Goal: Task Accomplishment & Management: Complete application form

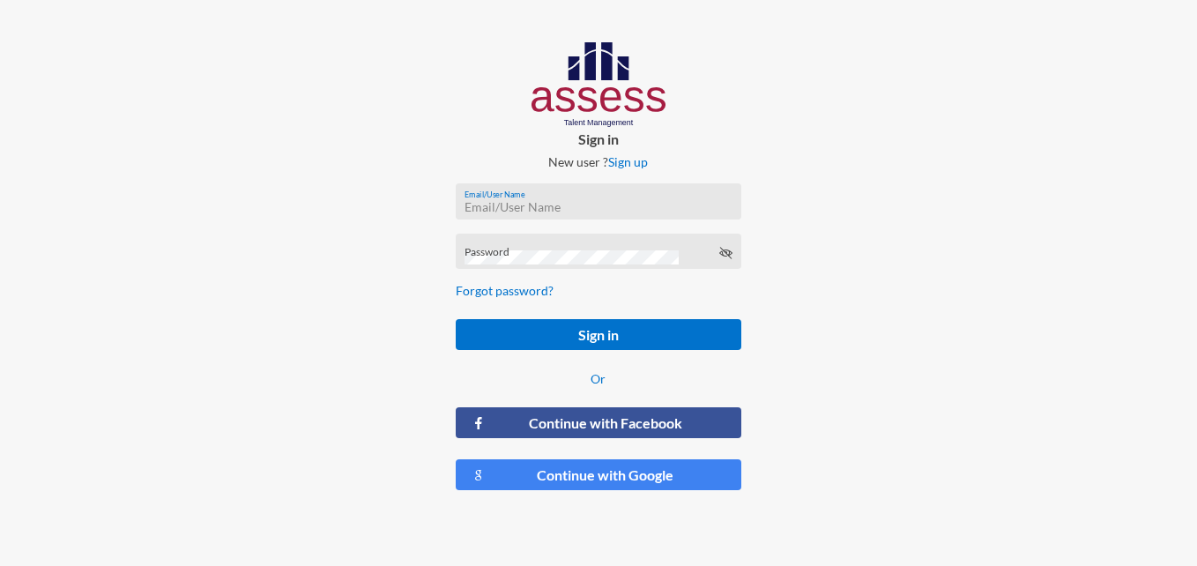
click at [611, 209] on input "Email/User Name" at bounding box center [599, 207] width 268 height 14
paste input "[PERSON_NAME][EMAIL_ADDRESS][DOMAIN_NAME]"
type input "[PERSON_NAME][EMAIL_ADDRESS][DOMAIN_NAME]"
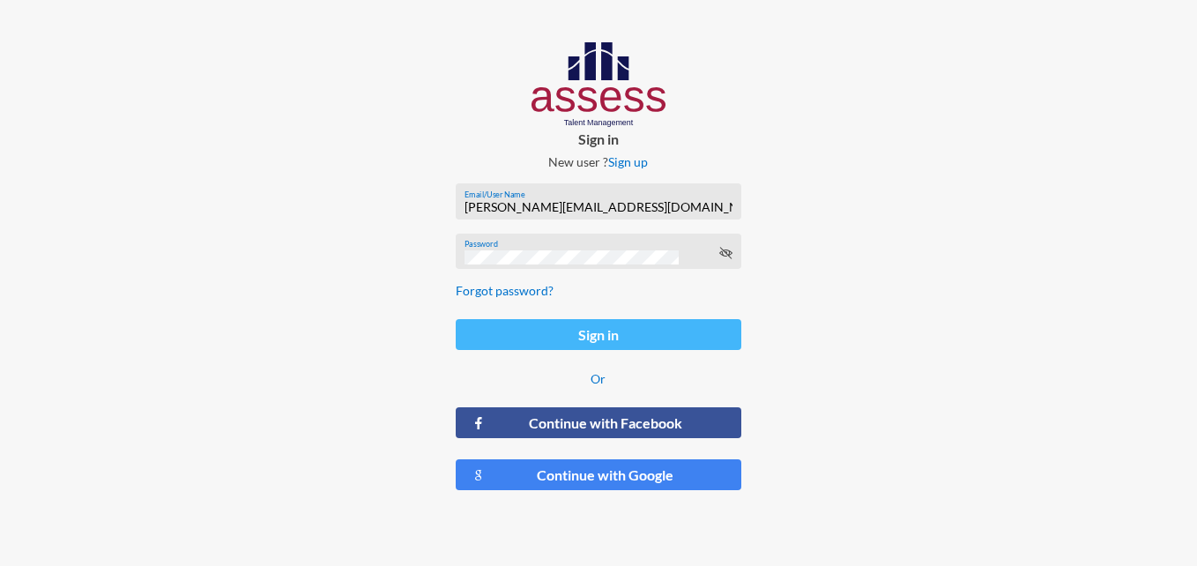
click at [597, 331] on button "Sign in" at bounding box center [599, 334] width 286 height 31
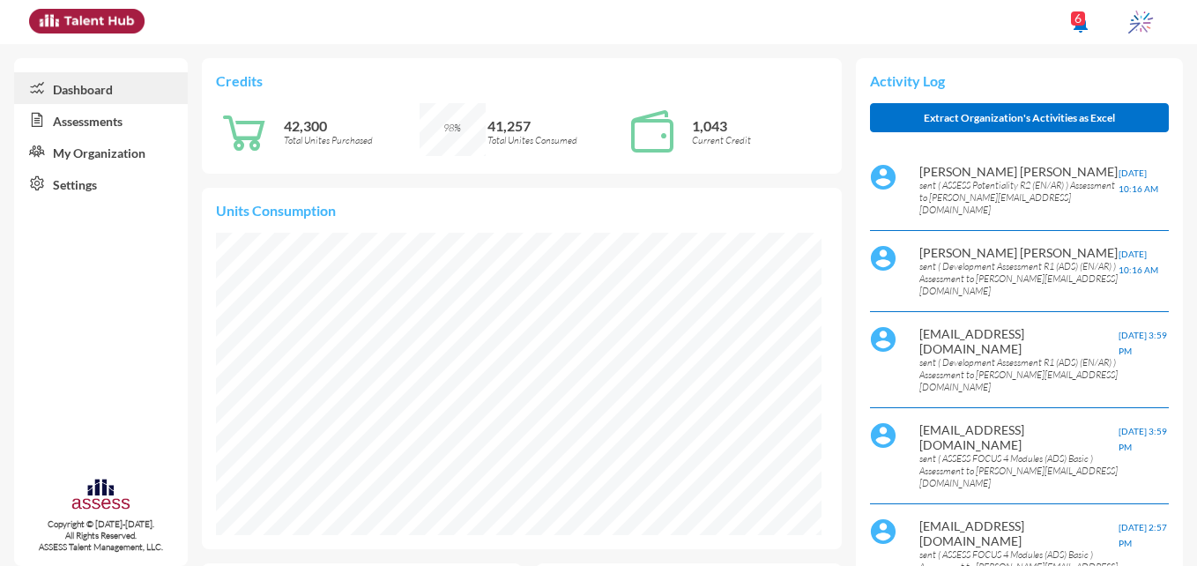
scroll to position [137, 288]
click at [89, 115] on link "Assessments" at bounding box center [101, 120] width 174 height 32
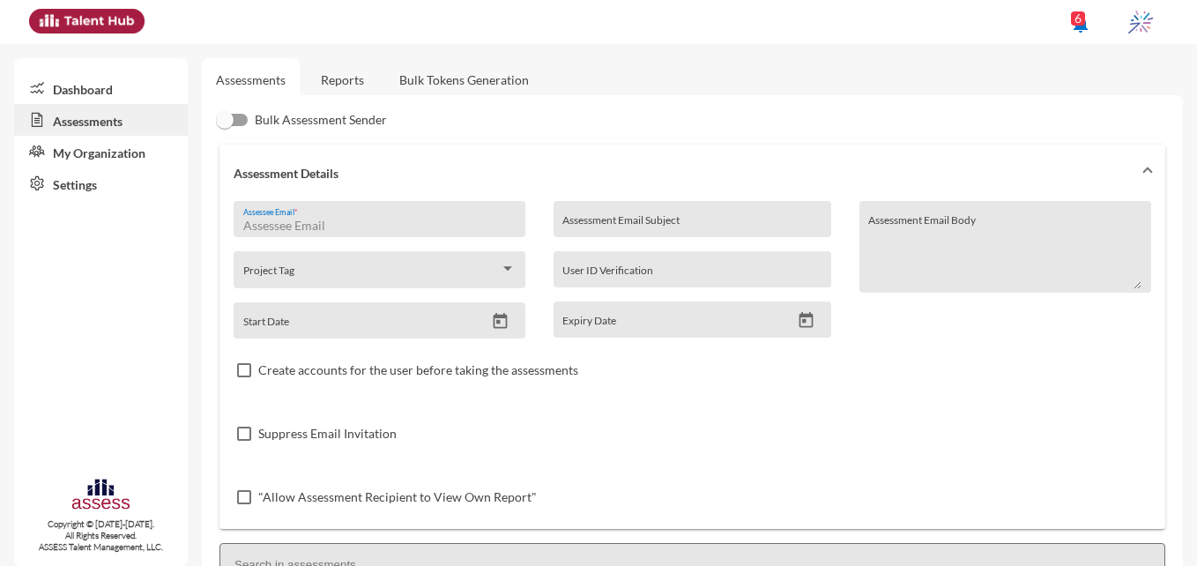
click at [420, 220] on input "Assessee Email *" at bounding box center [379, 226] width 273 height 14
paste input "[EMAIL_ADDRESS][DOMAIN_NAME]"
type input "[EMAIL_ADDRESS][DOMAIN_NAME]"
click at [628, 217] on div "Assessment Email Subject" at bounding box center [691, 224] width 259 height 26
click at [582, 227] on input "Assessment Email Subject" at bounding box center [691, 226] width 259 height 14
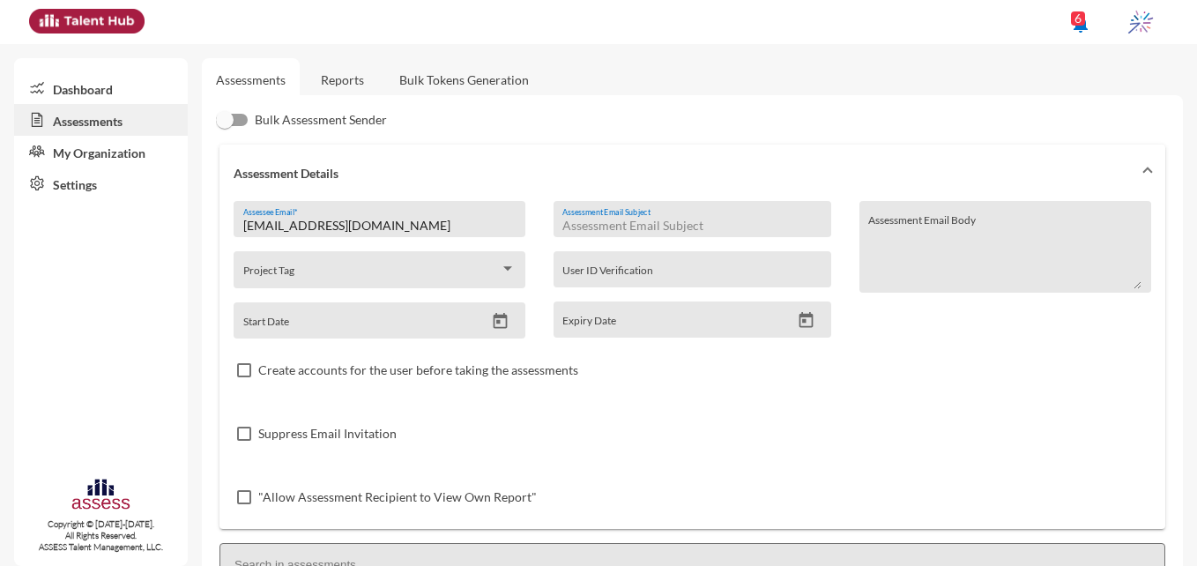
paste input "Ibnsina Pharma - Development Assessment"
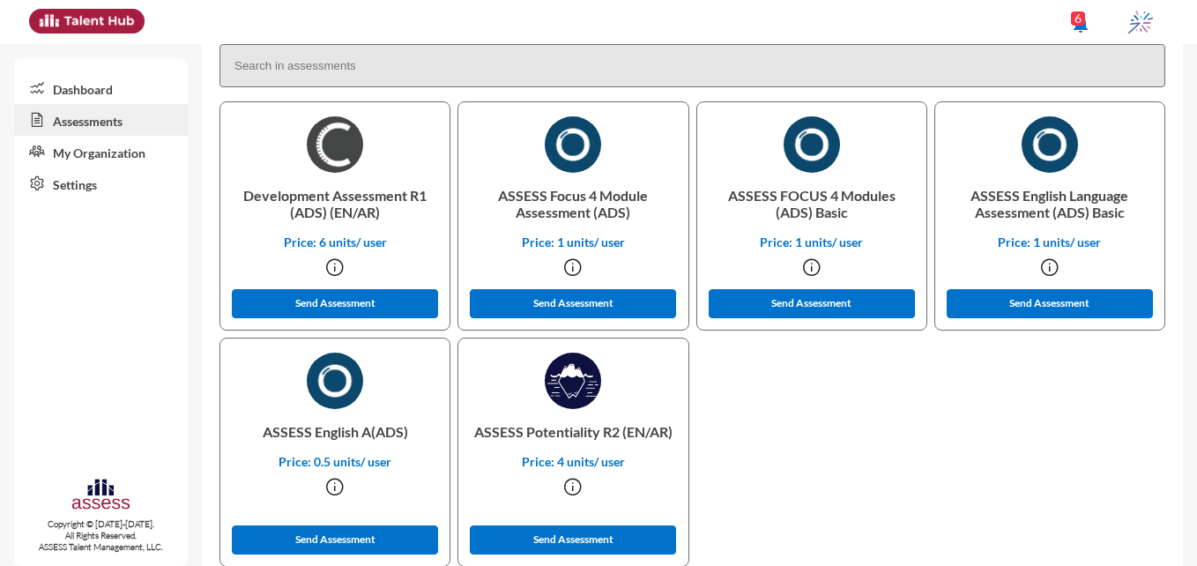
scroll to position [518, 0]
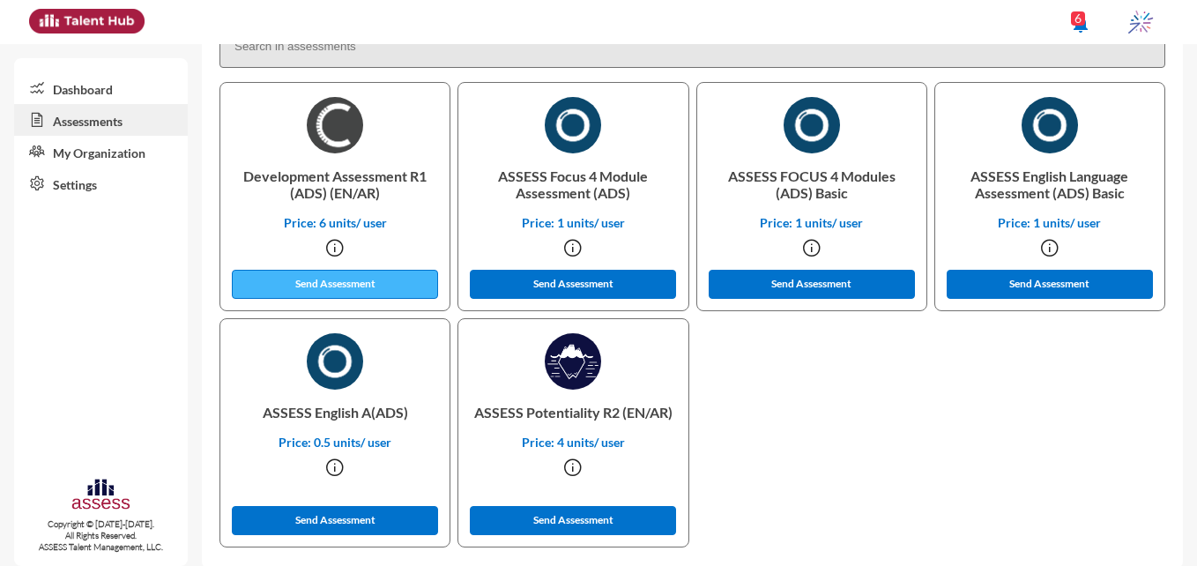
click at [334, 276] on button "Send Assessment" at bounding box center [335, 284] width 206 height 29
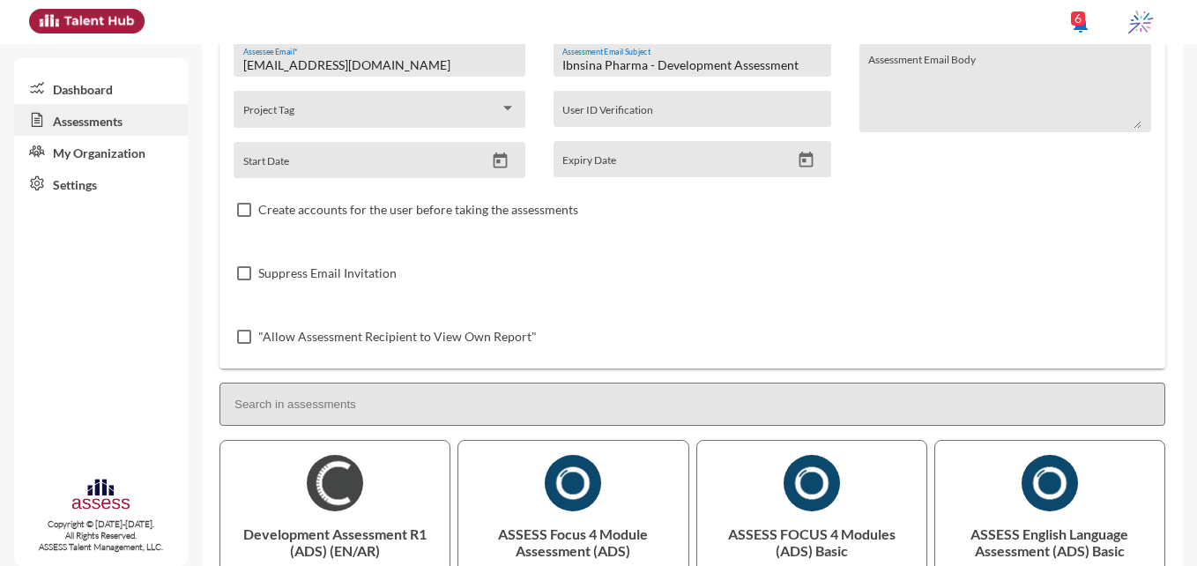
scroll to position [102, 0]
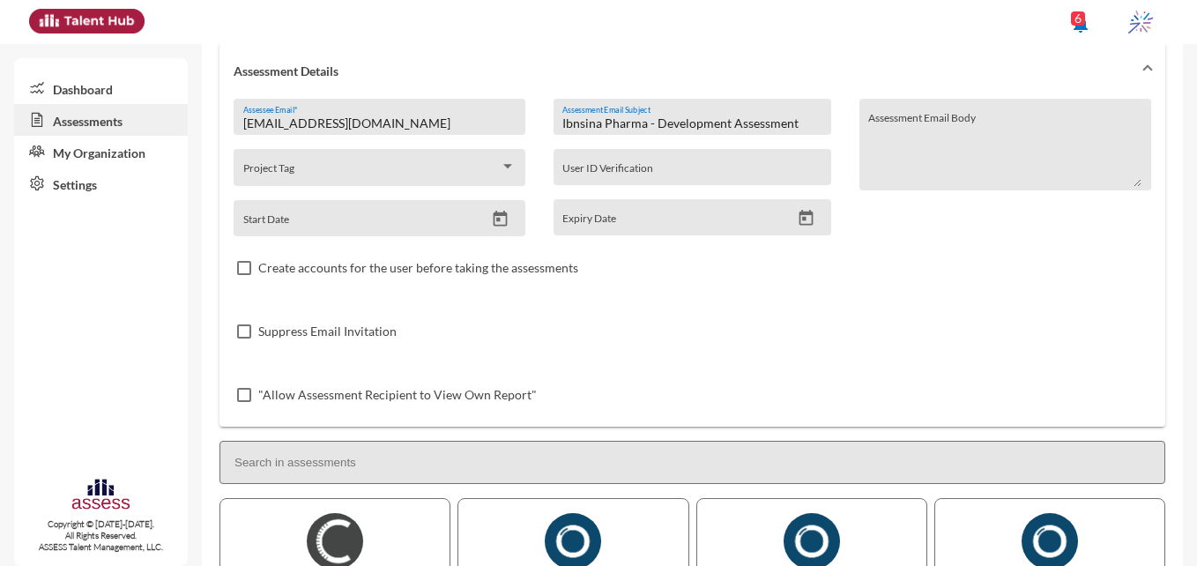
click at [726, 120] on input "Ibnsina Pharma - Development Assessment" at bounding box center [691, 123] width 259 height 14
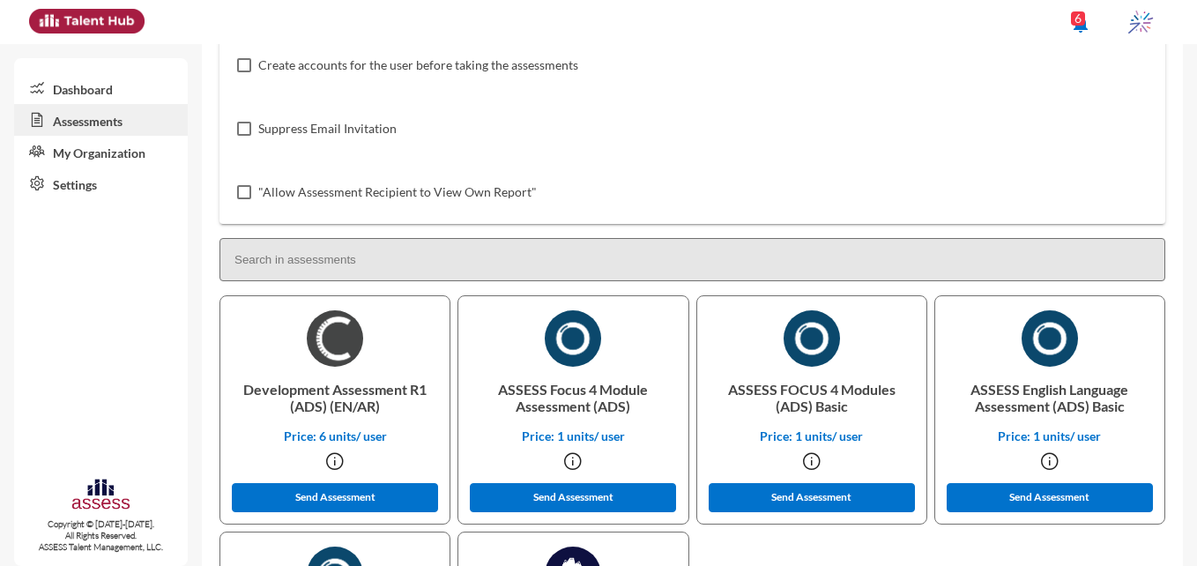
scroll to position [310, 0]
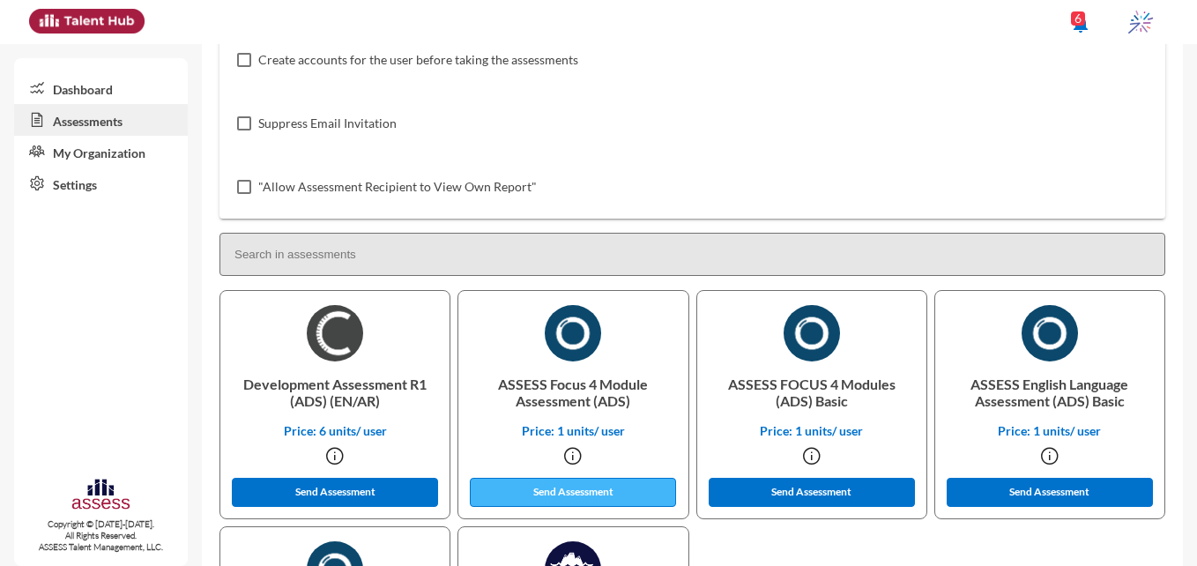
click at [621, 485] on button "Send Assessment" at bounding box center [573, 492] width 206 height 29
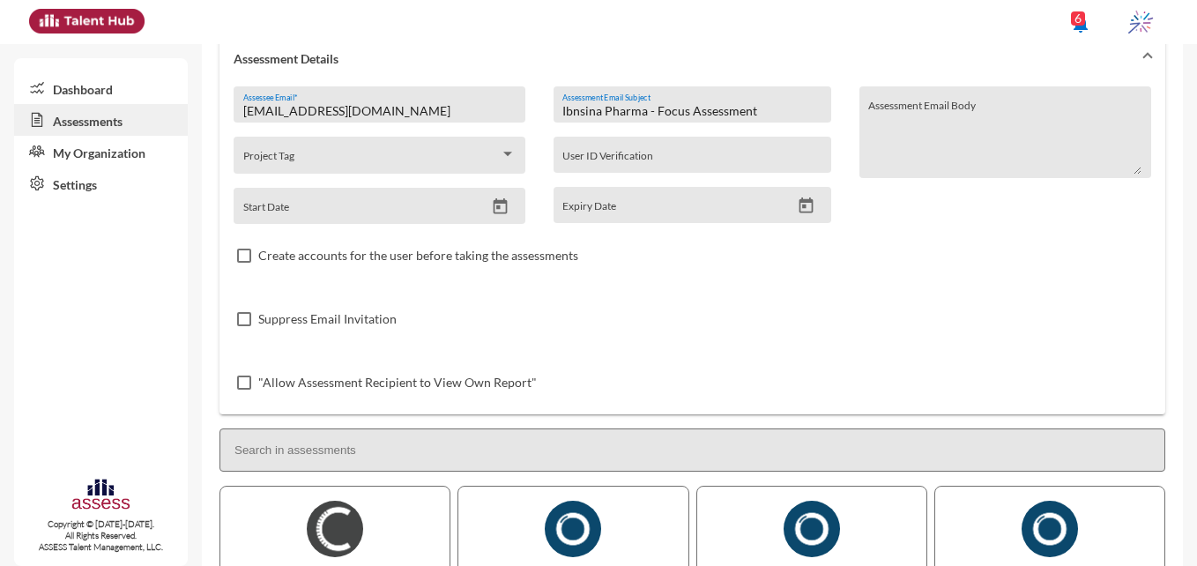
scroll to position [112, 0]
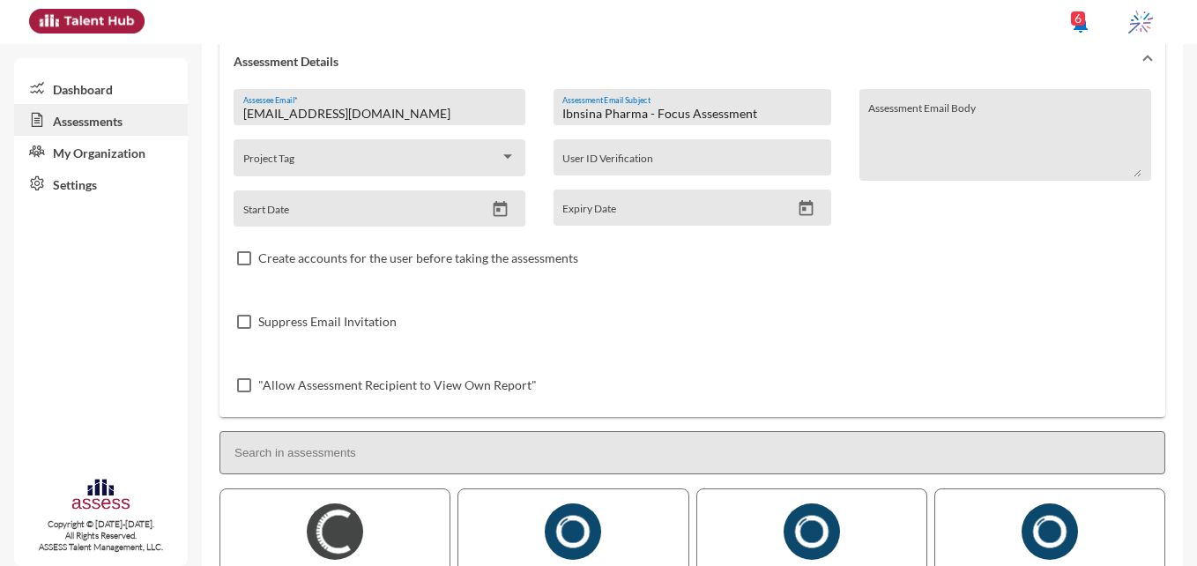
click at [681, 116] on input "Ibnsina Pharma - Focus Assessment" at bounding box center [691, 114] width 259 height 14
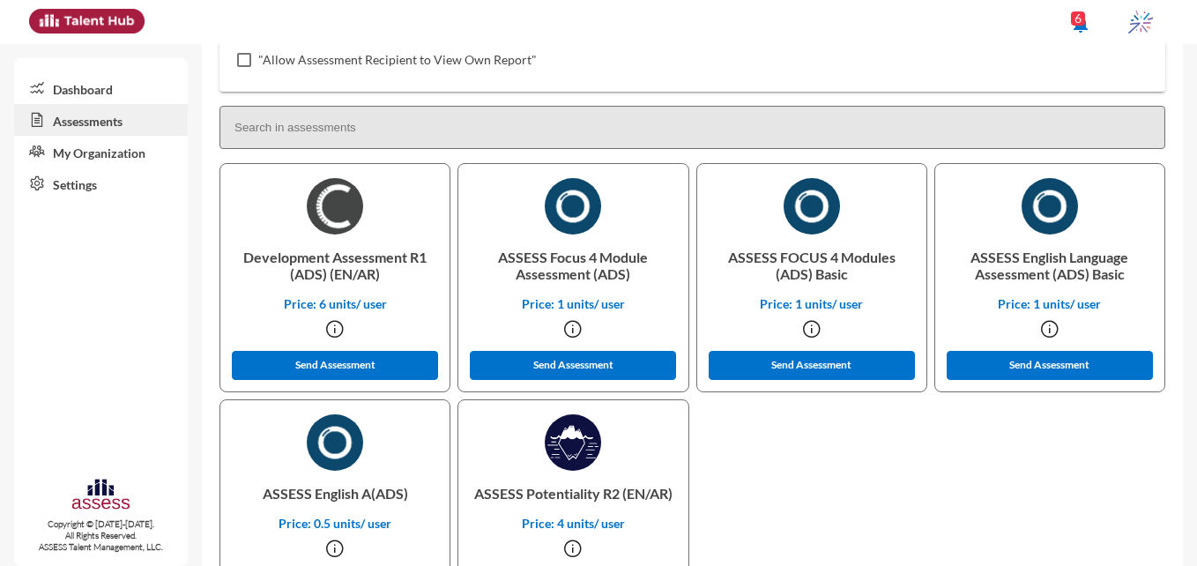
scroll to position [535, 0]
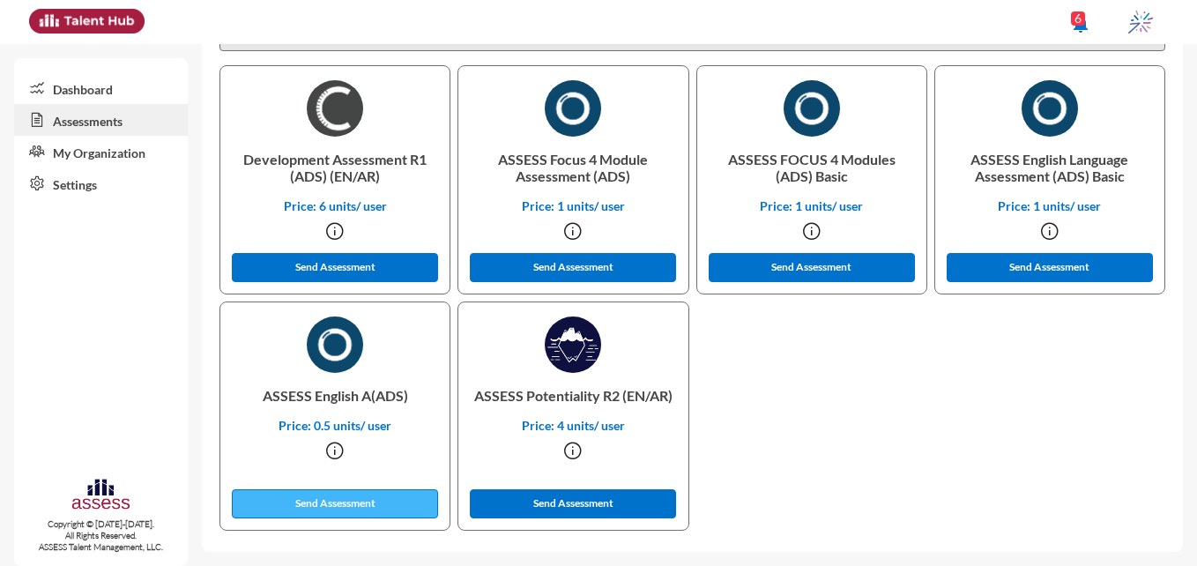
type input "Ibnsina Pharma - English Assessment"
click at [321, 509] on button "Send Assessment" at bounding box center [335, 503] width 206 height 29
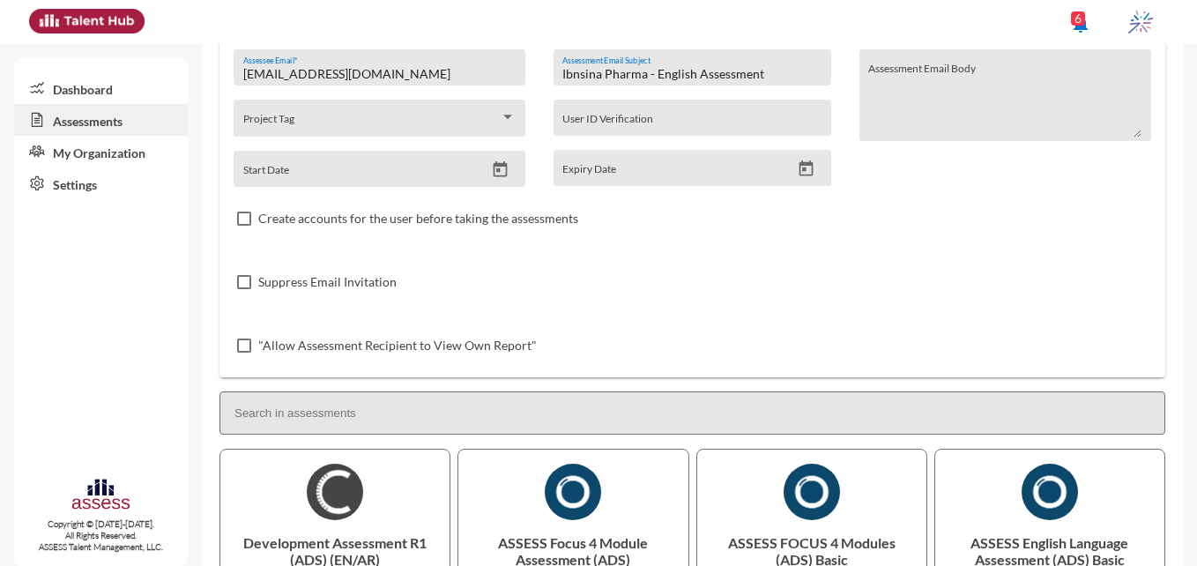
scroll to position [0, 0]
